Goal: Find specific page/section: Find specific page/section

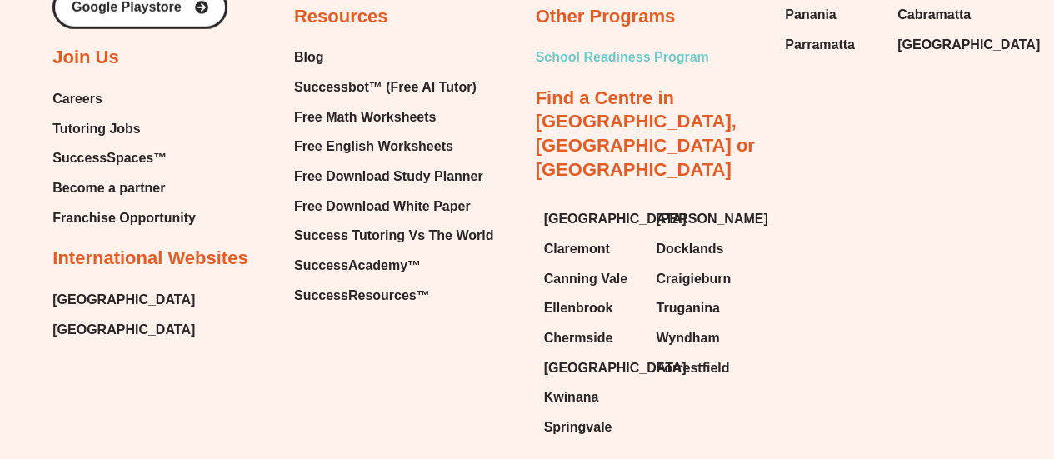
scroll to position [8860, 0]
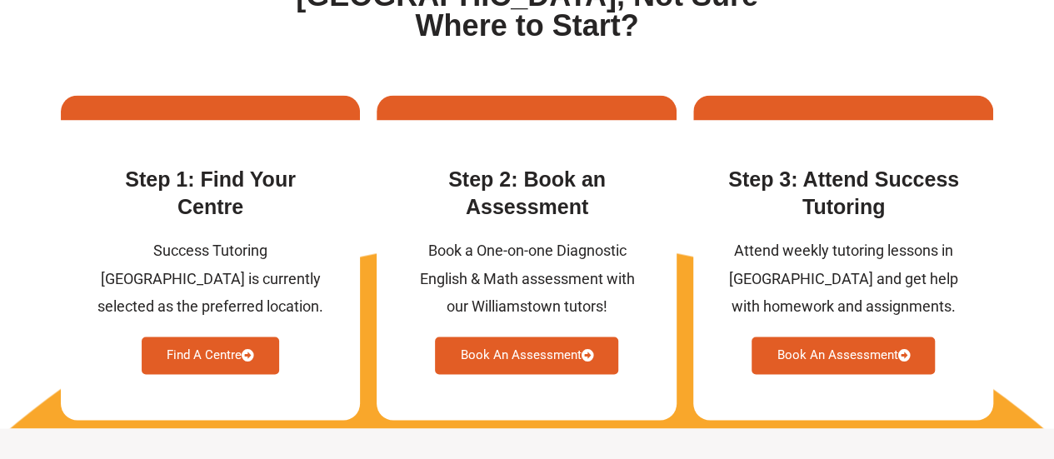
scroll to position [4414, 0]
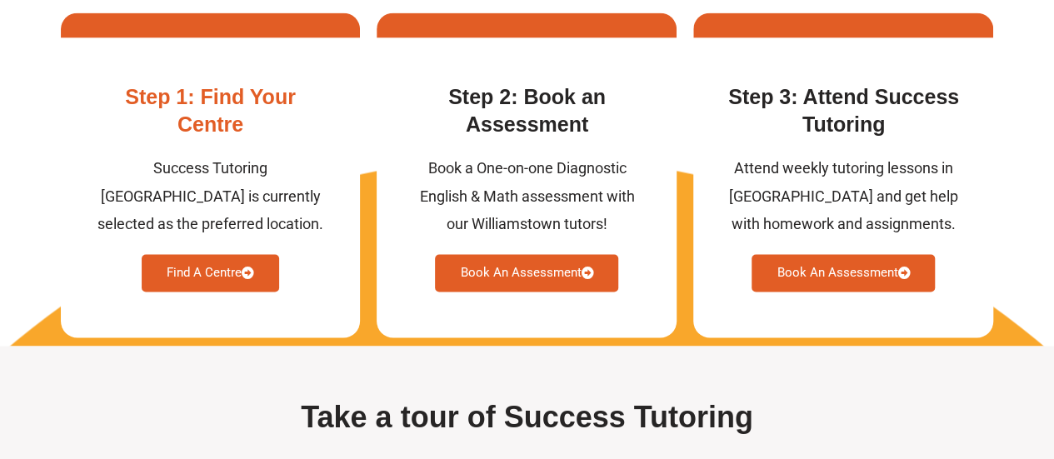
drag, startPoint x: 185, startPoint y: 313, endPoint x: 198, endPoint y: 306, distance: 15.3
click at [185, 292] on link "Find A Centre" at bounding box center [210, 272] width 137 height 37
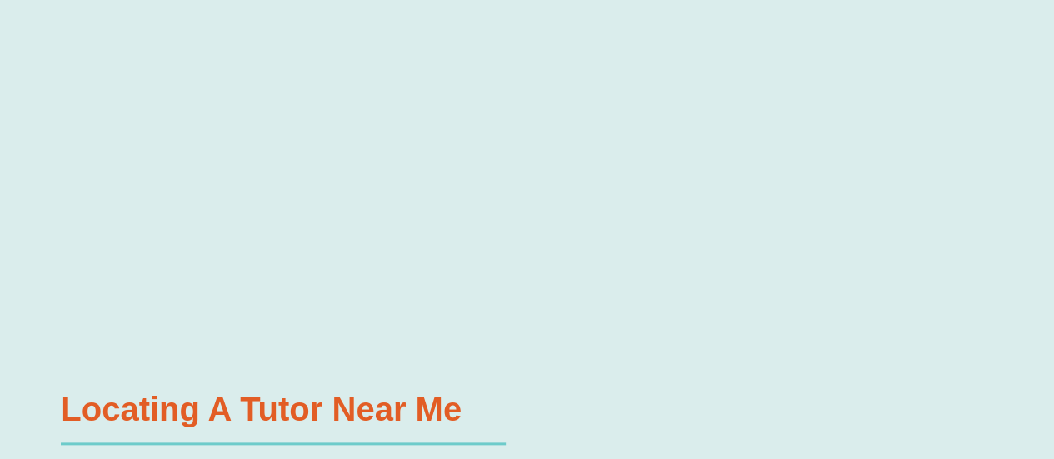
scroll to position [765, 0]
